Goal: Information Seeking & Learning: Understand process/instructions

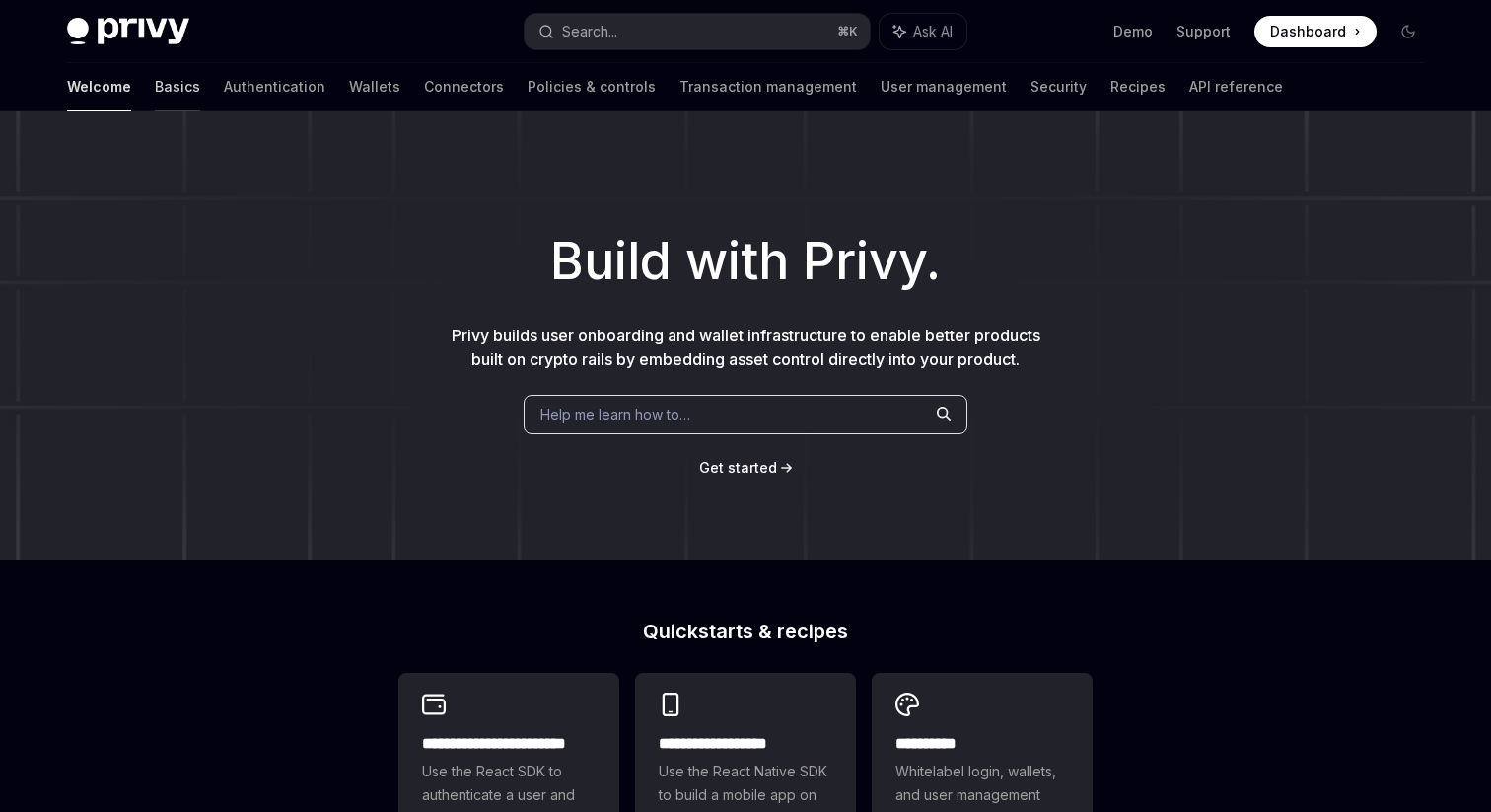
click at [155, 91] on link "Basics" at bounding box center [178, 87] width 45 height 47
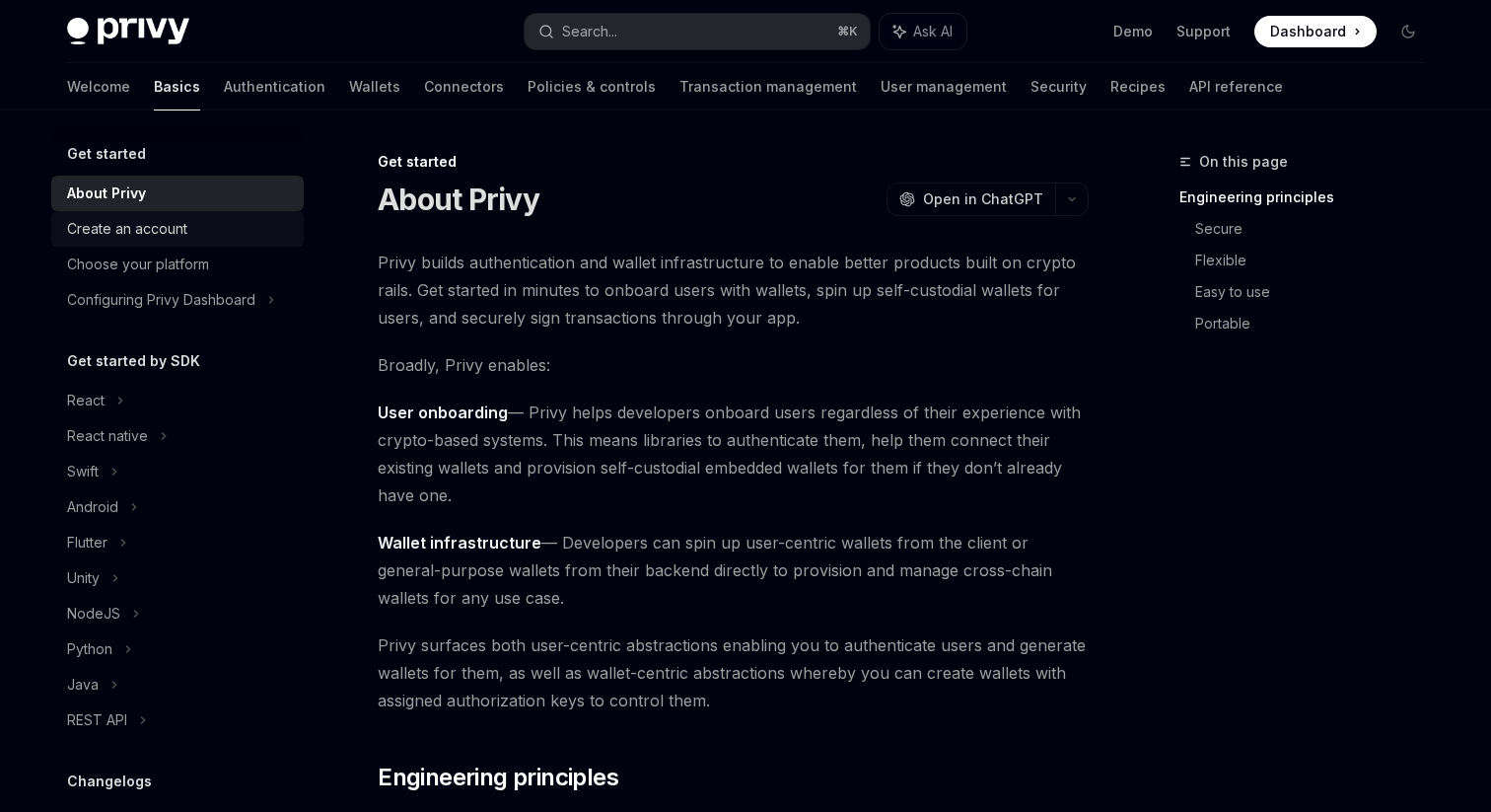
click at [158, 236] on div "Create an account" at bounding box center [127, 229] width 120 height 24
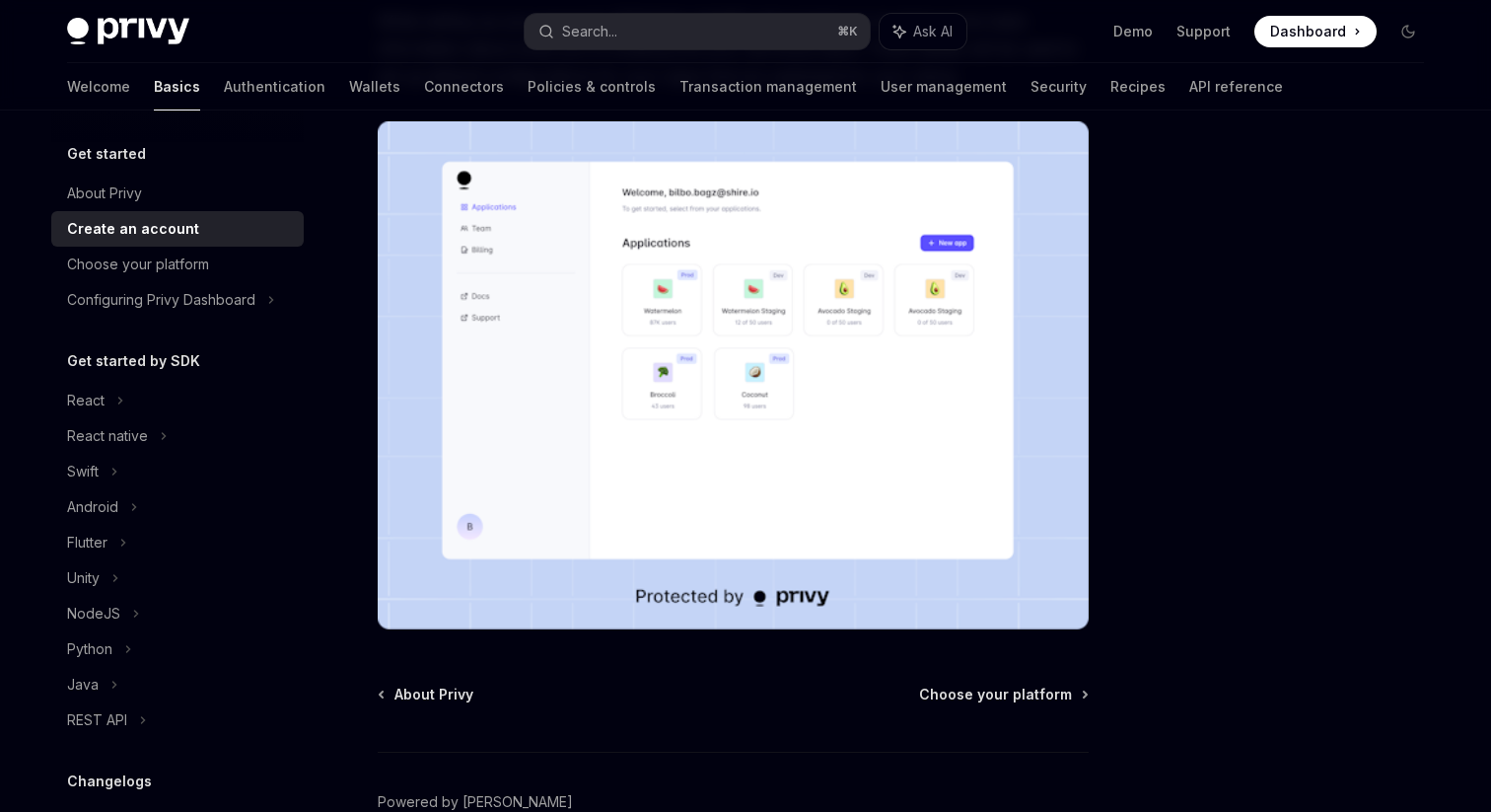
scroll to position [260, 0]
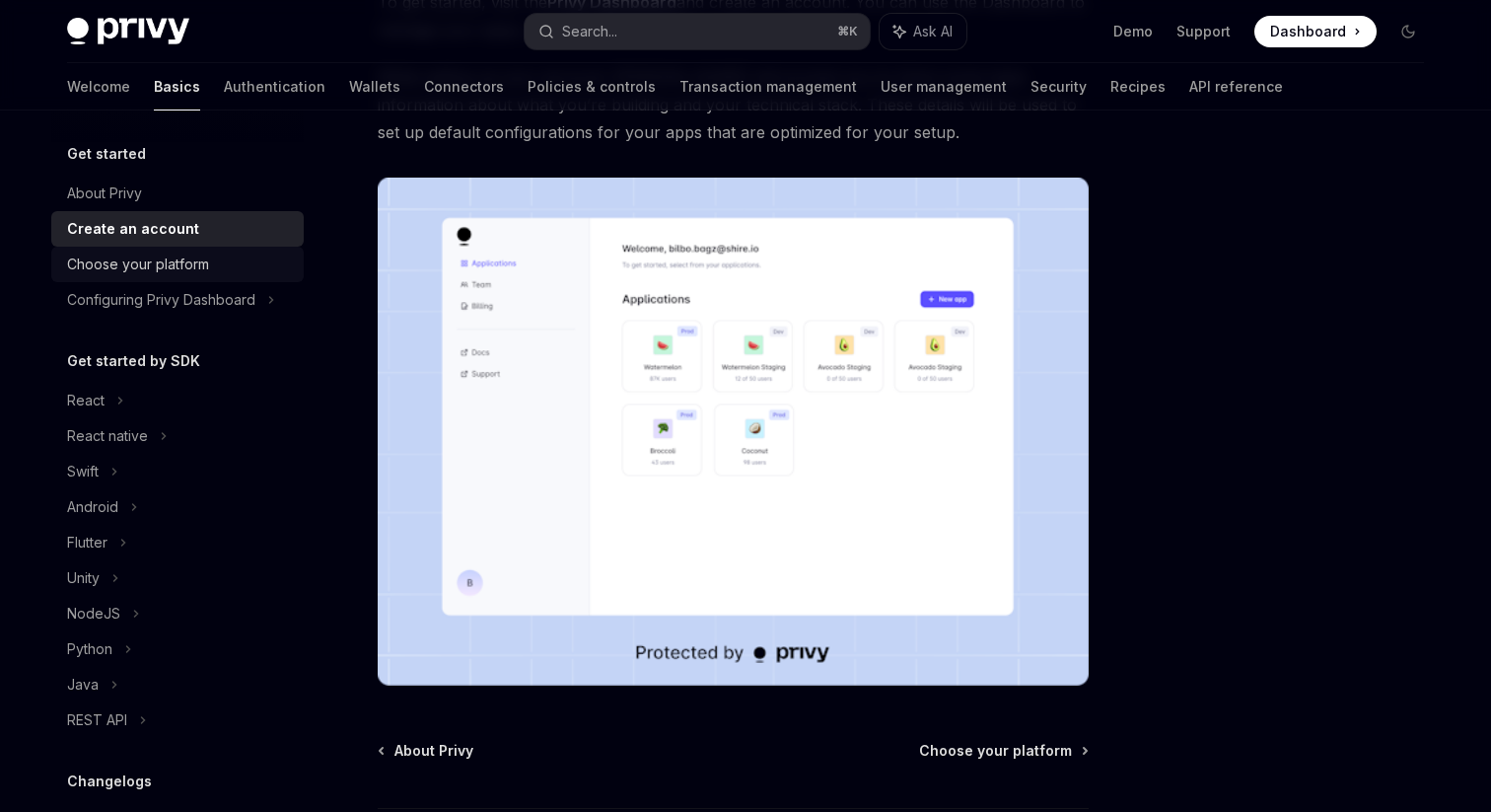
click at [137, 273] on div "Choose your platform" at bounding box center [138, 264] width 142 height 24
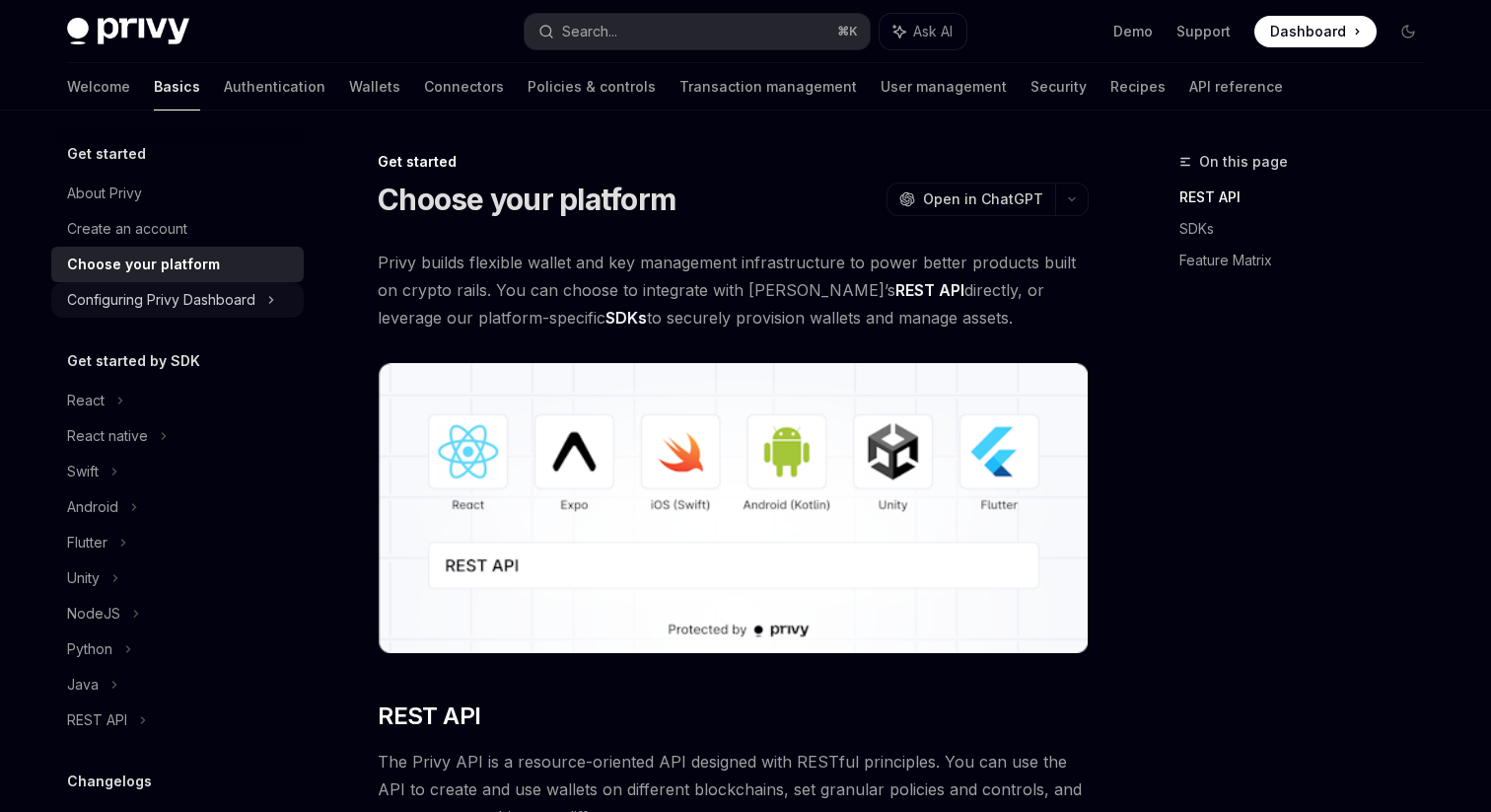
click at [139, 304] on div "Configuring Privy Dashboard" at bounding box center [161, 300] width 188 height 24
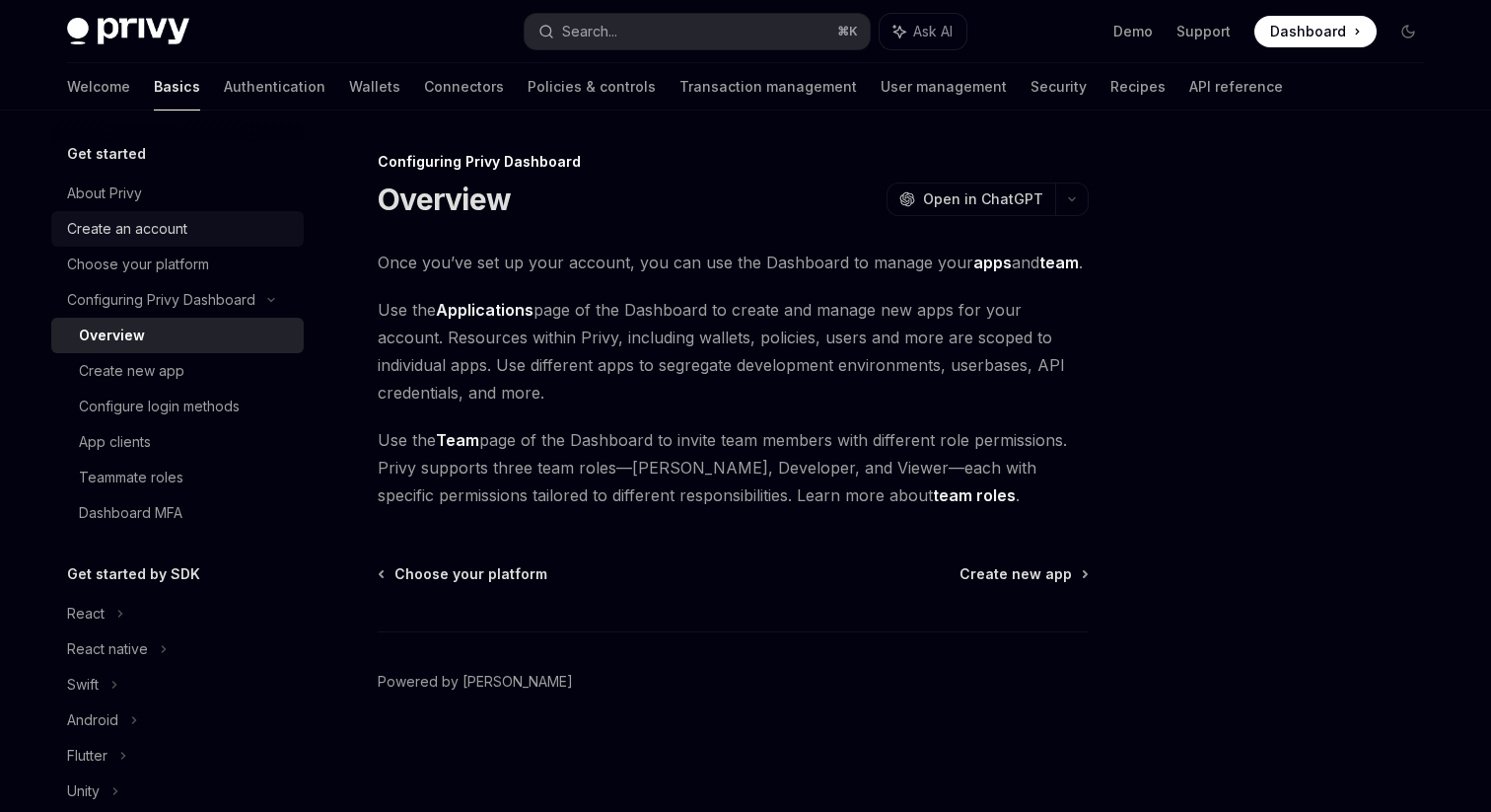
click at [161, 232] on div "Create an account" at bounding box center [127, 229] width 120 height 24
type textarea "*"
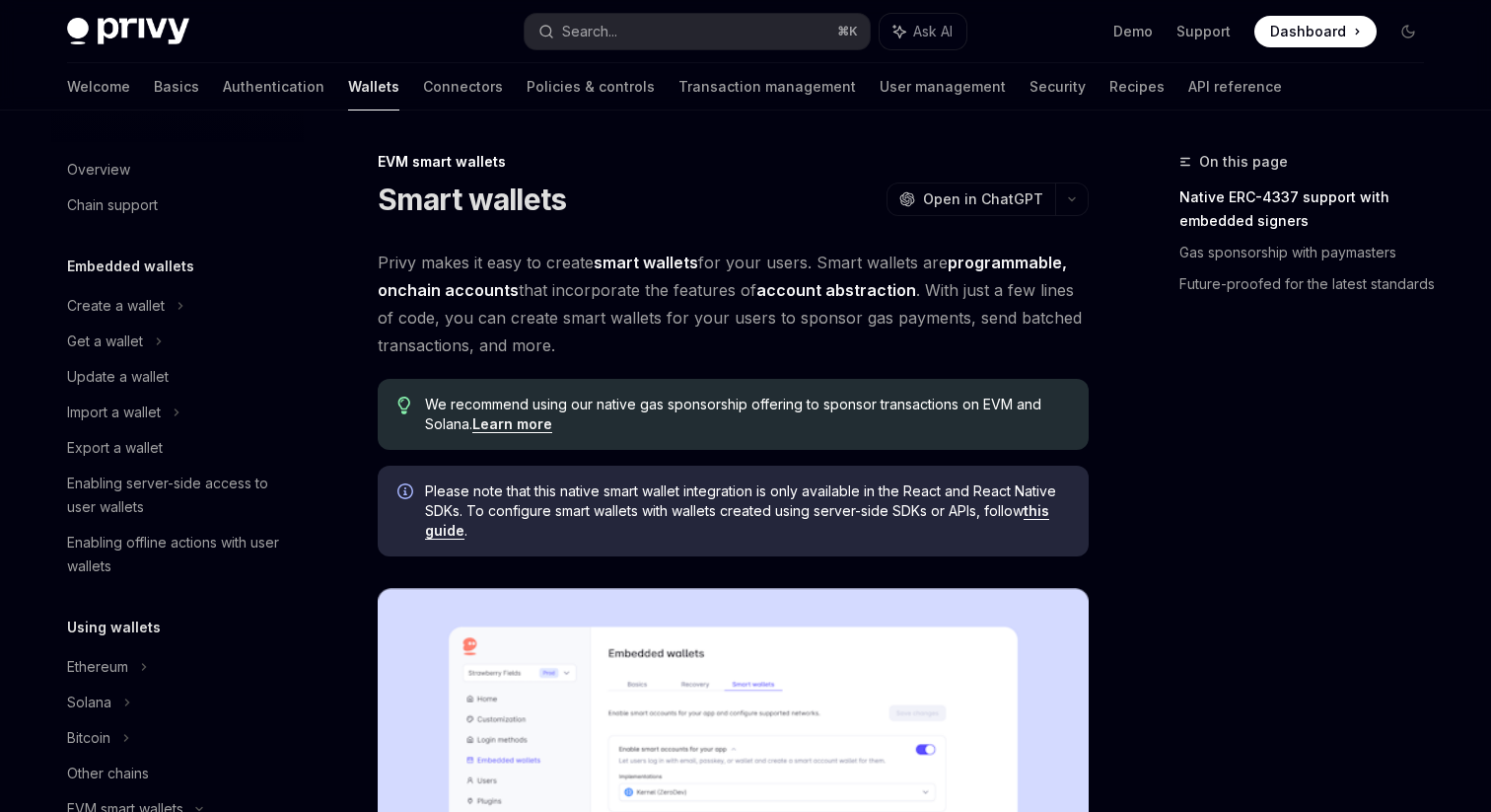
scroll to position [383, 0]
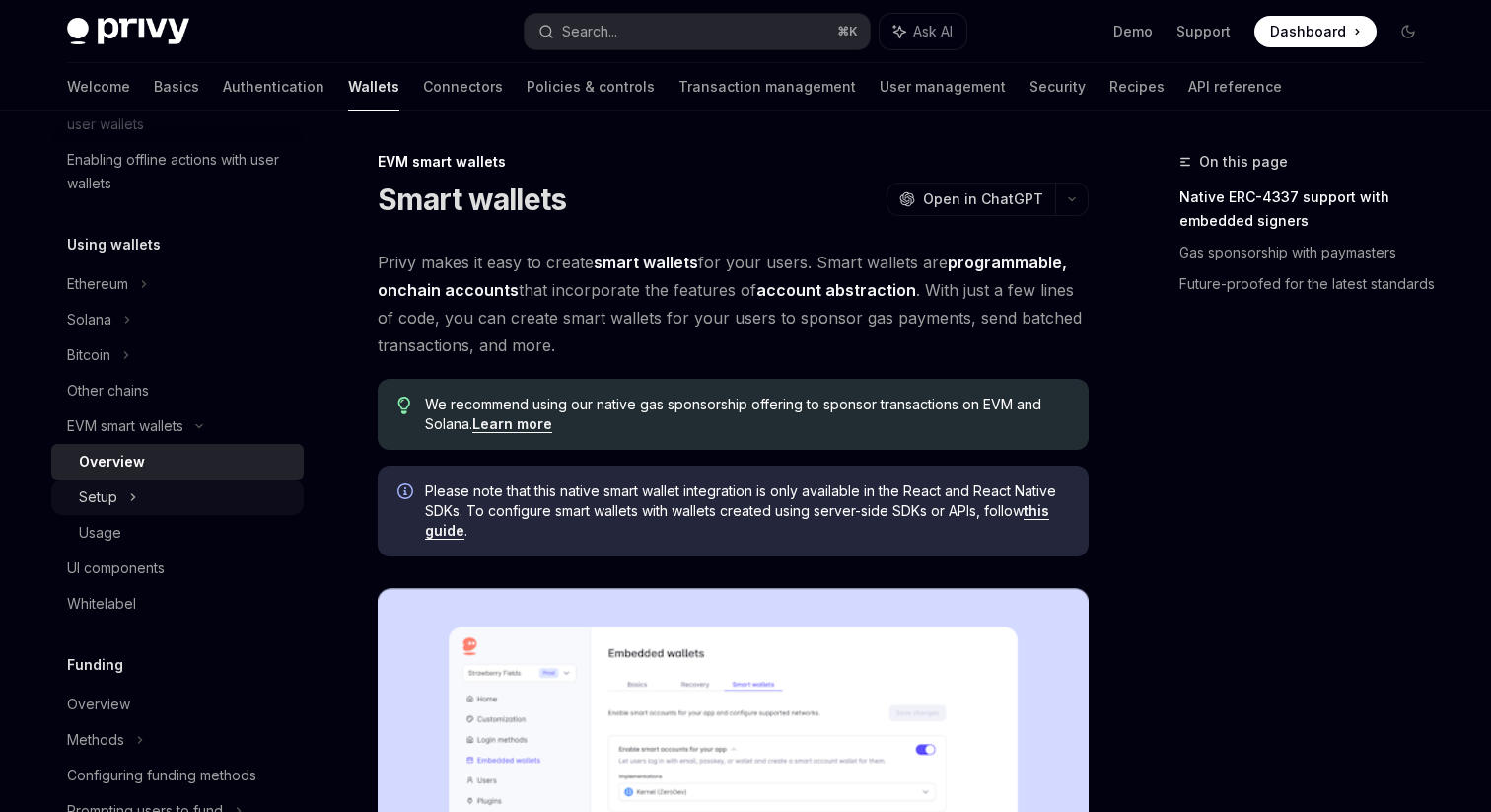
click at [124, 496] on div "Setup" at bounding box center [178, 497] width 253 height 36
type textarea "*"
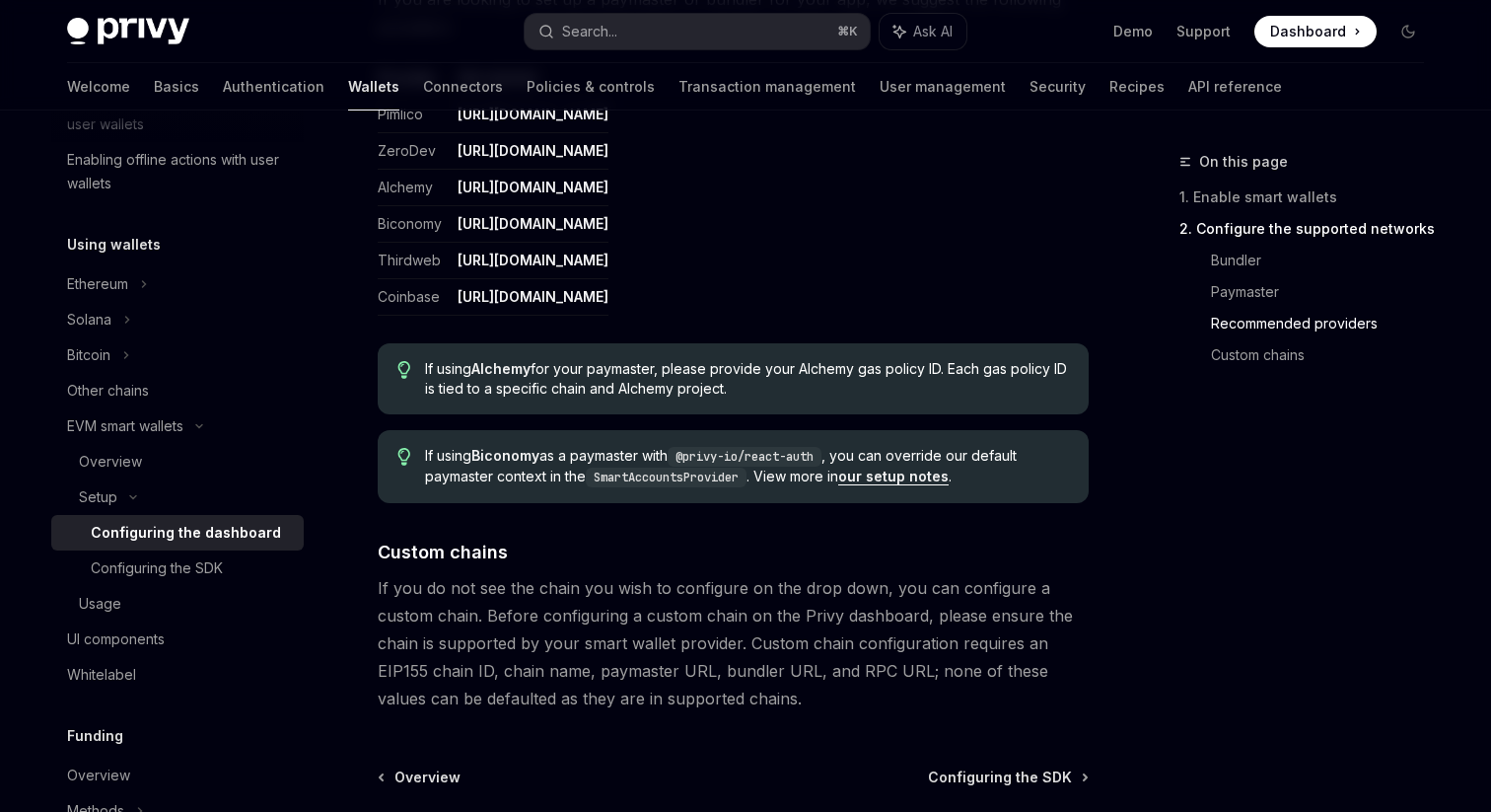
scroll to position [2672, 0]
